Goal: Consume media (video, audio): Consume media (video, audio)

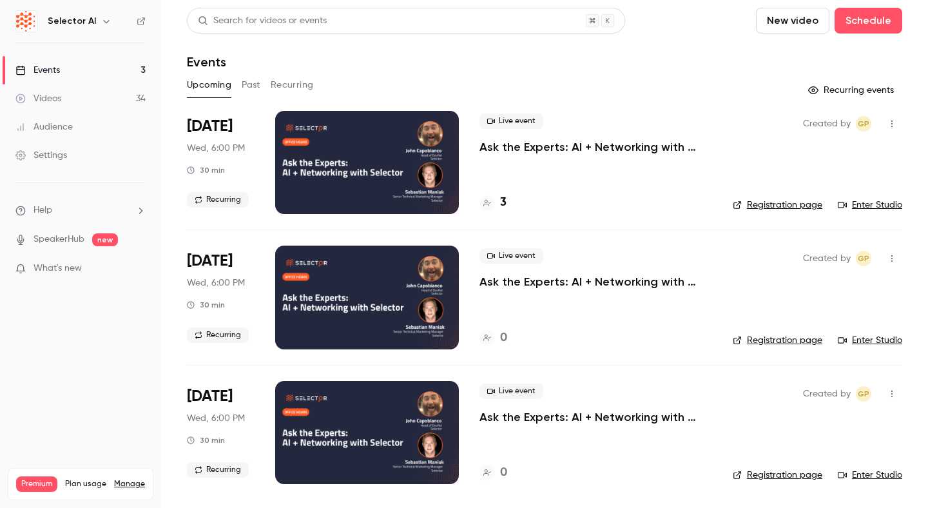
click at [120, 98] on link "Videos 34" at bounding box center [80, 98] width 161 height 28
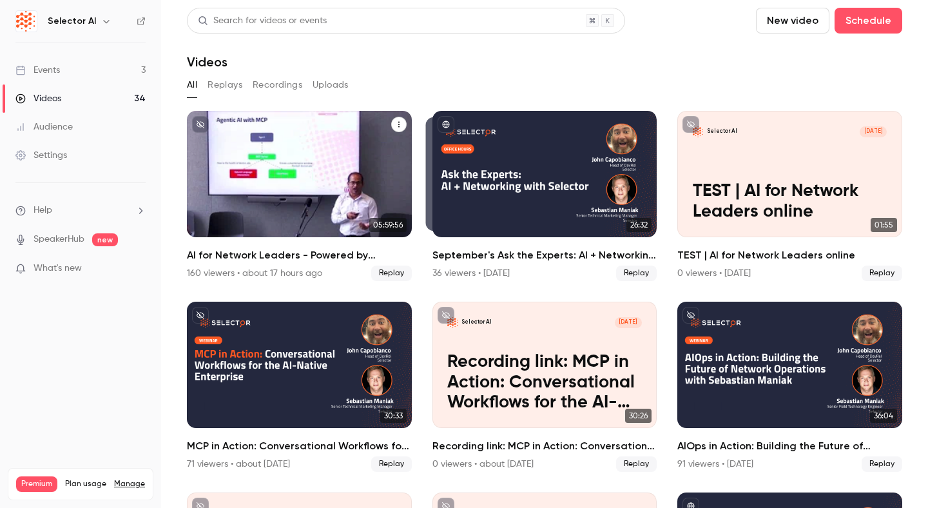
click at [307, 197] on div "AI for Network Leaders - Powered by Selector" at bounding box center [299, 174] width 225 height 126
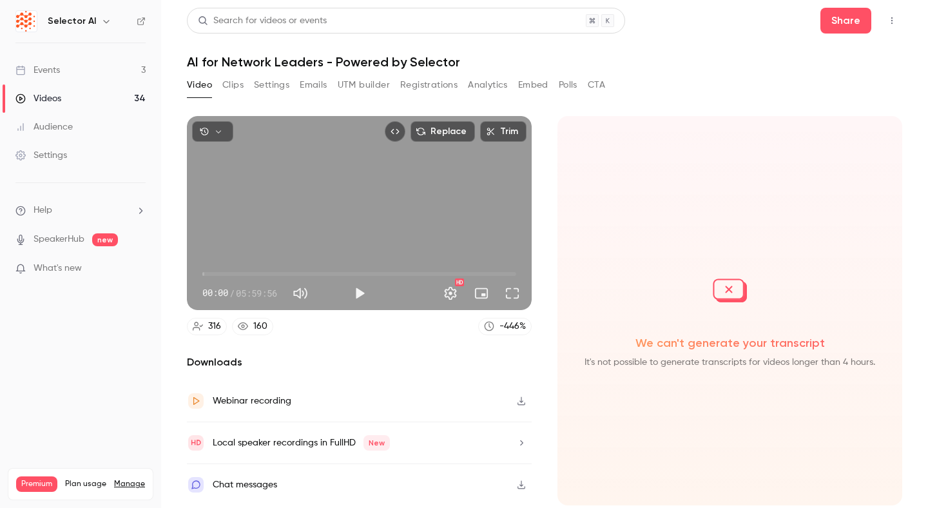
click at [233, 80] on button "Clips" at bounding box center [232, 85] width 21 height 21
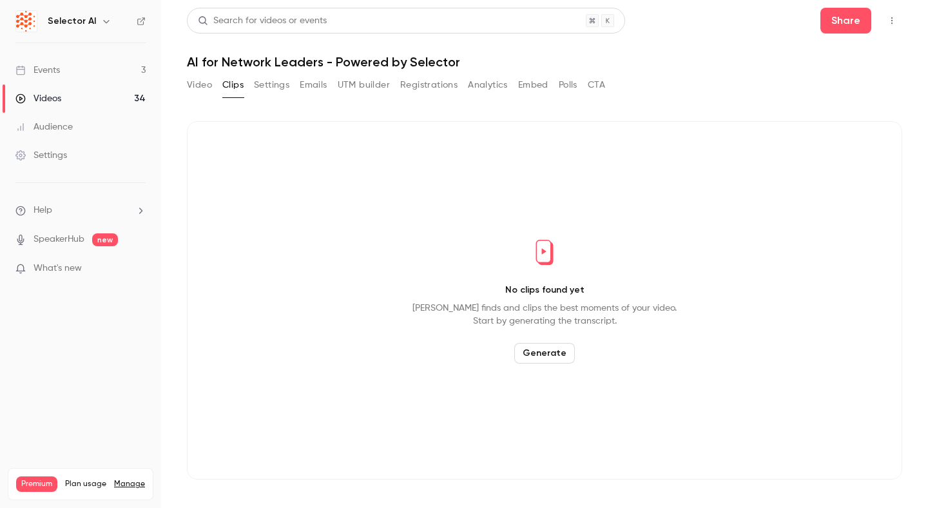
click at [287, 81] on button "Settings" at bounding box center [271, 85] width 35 height 21
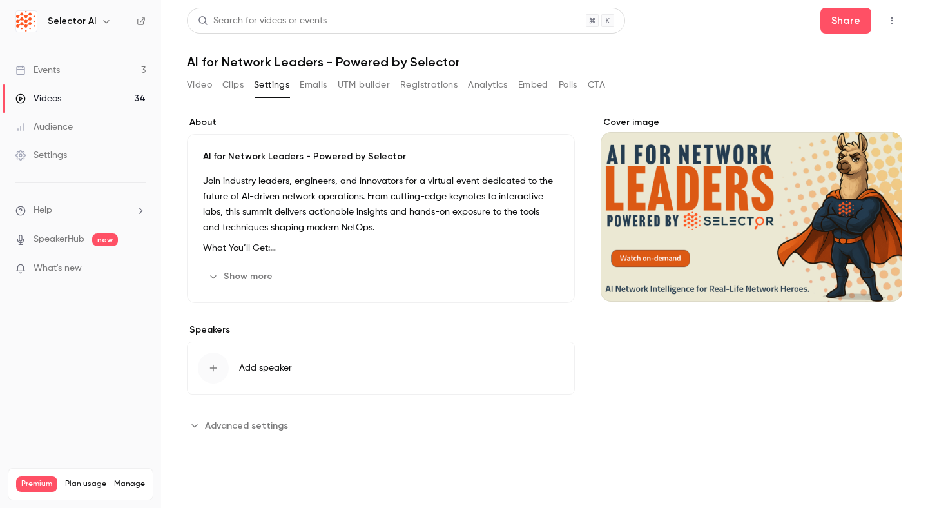
click at [242, 82] on button "Clips" at bounding box center [232, 85] width 21 height 21
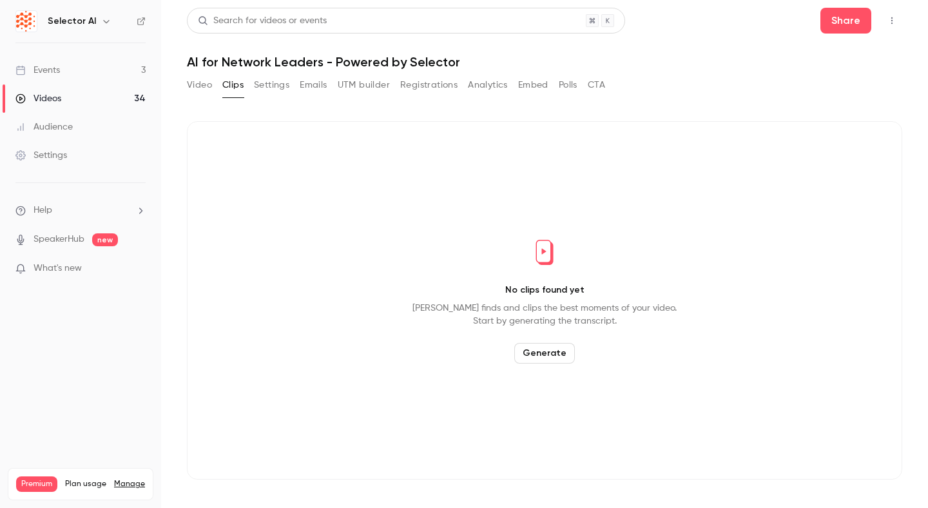
click at [206, 91] on button "Video" at bounding box center [199, 85] width 25 height 21
